Goal: Transaction & Acquisition: Purchase product/service

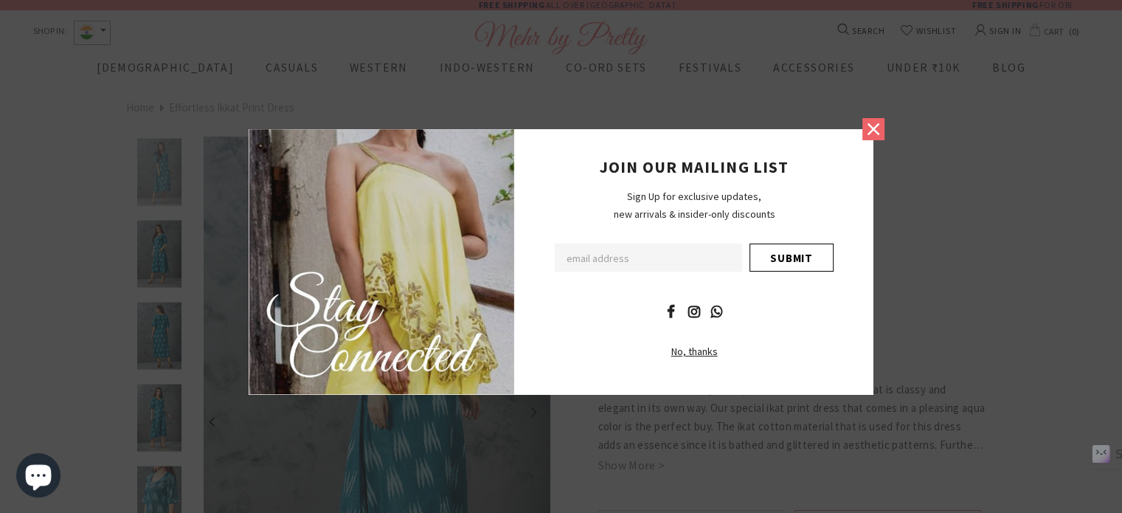
click at [873, 131] on icon at bounding box center [873, 129] width 19 height 19
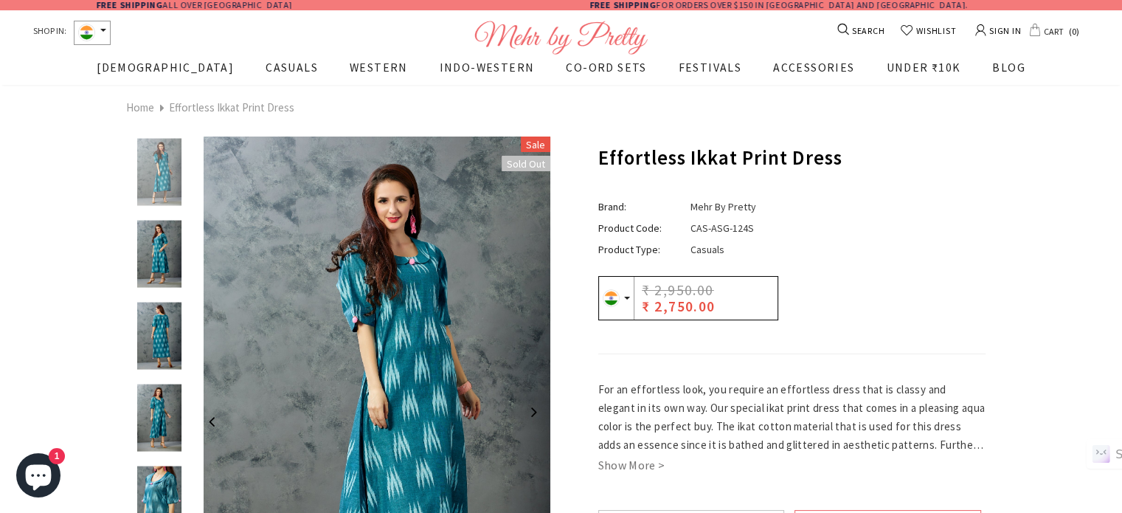
click at [157, 345] on img at bounding box center [160, 336] width 52 height 67
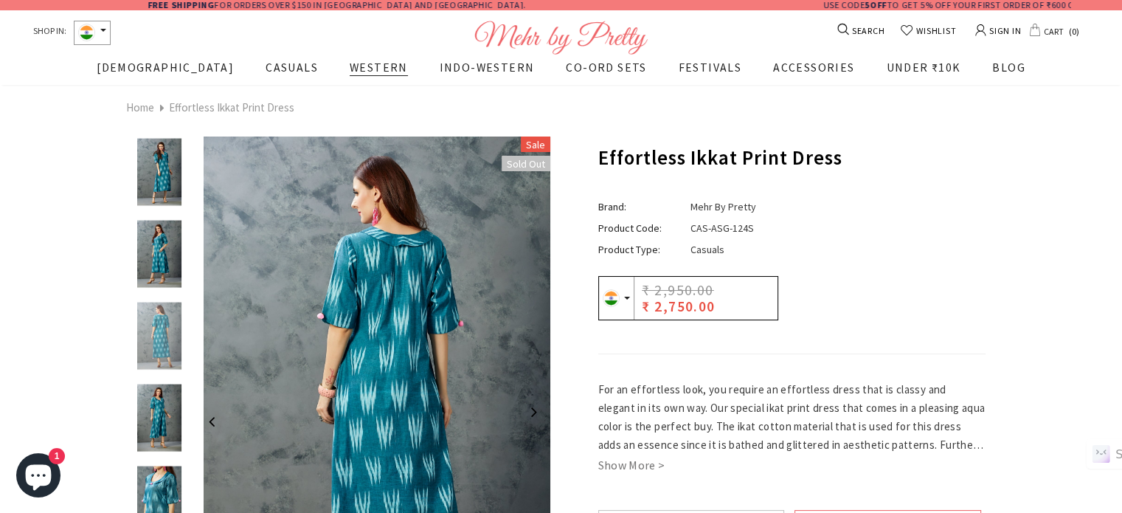
click at [350, 64] on span "WESTERN" at bounding box center [379, 67] width 58 height 15
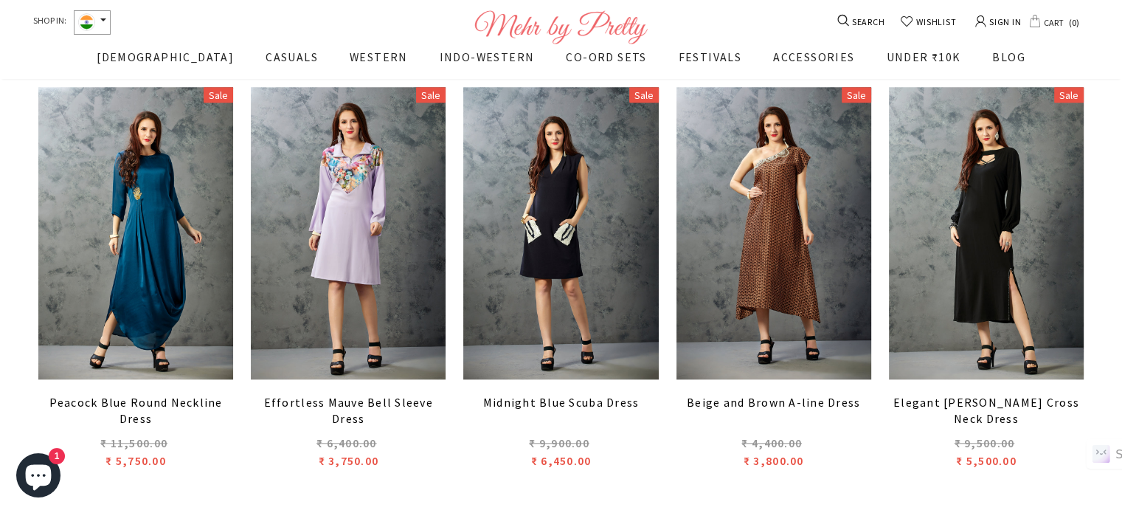
scroll to position [1229, 0]
